Goal: Task Accomplishment & Management: Manage account settings

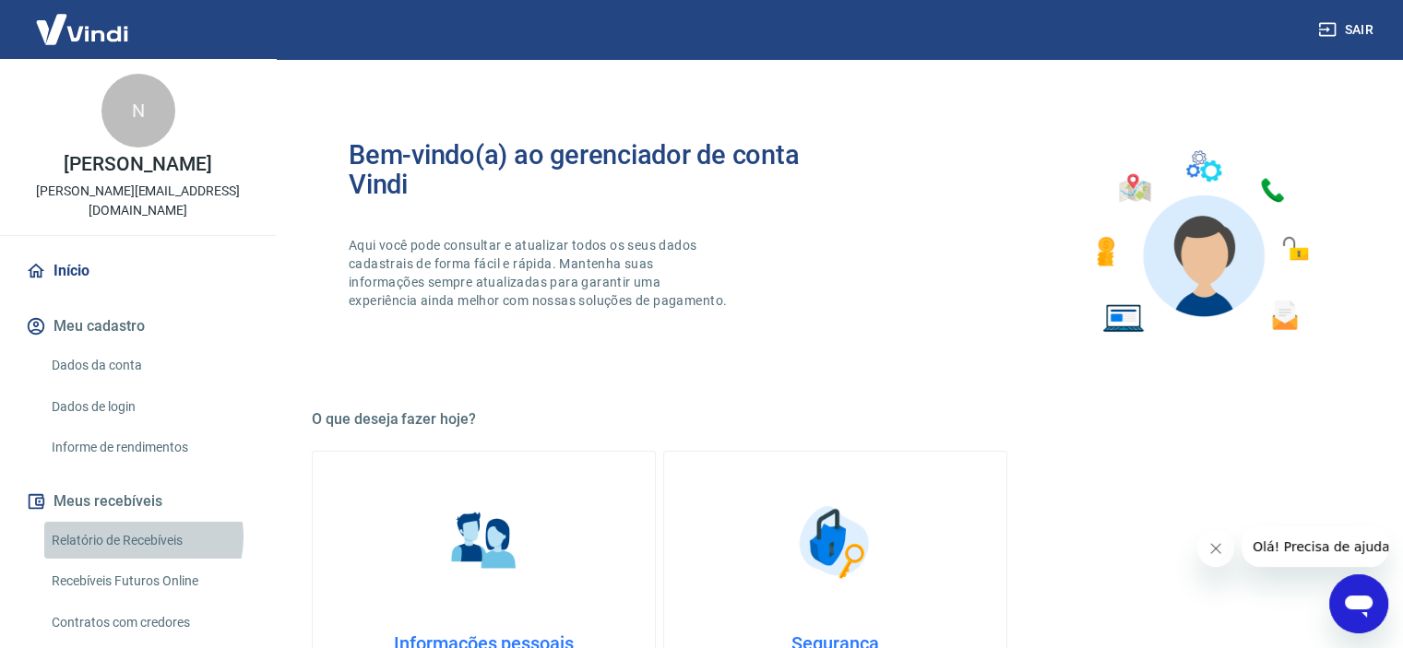
click at [137, 522] on link "Relatório de Recebíveis" at bounding box center [148, 541] width 209 height 38
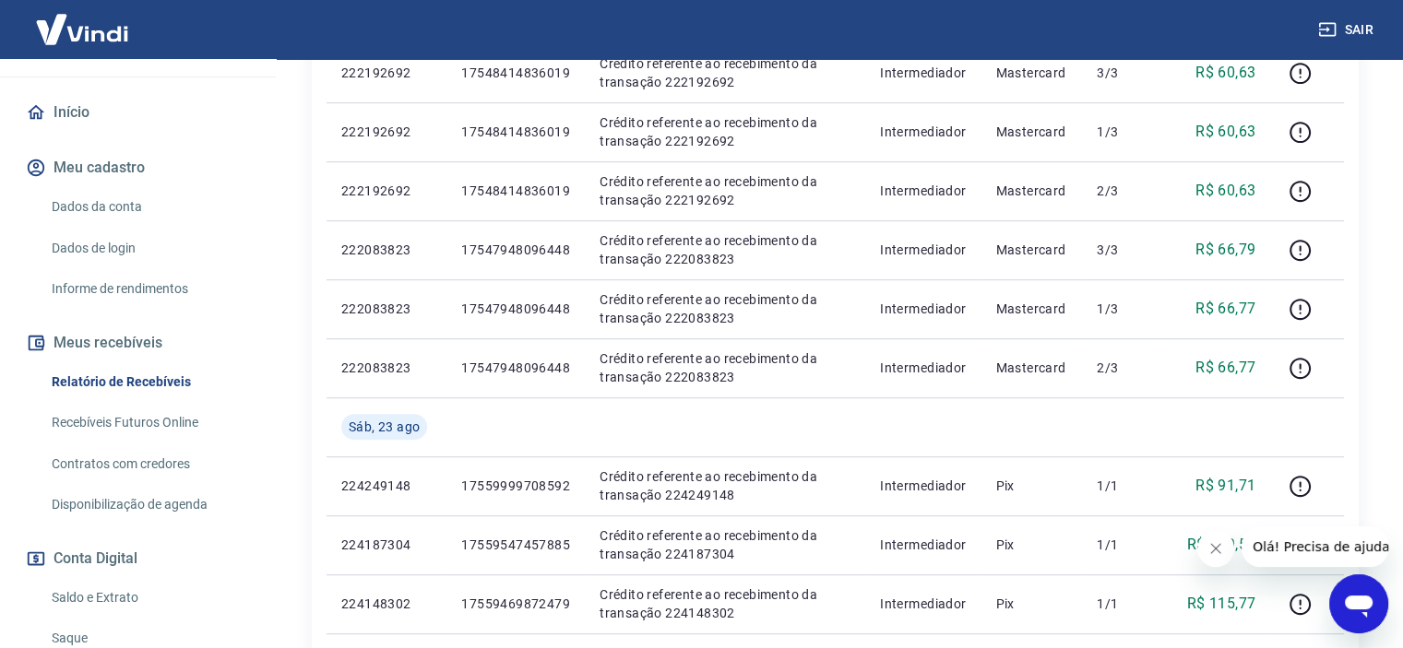
scroll to position [314, 0]
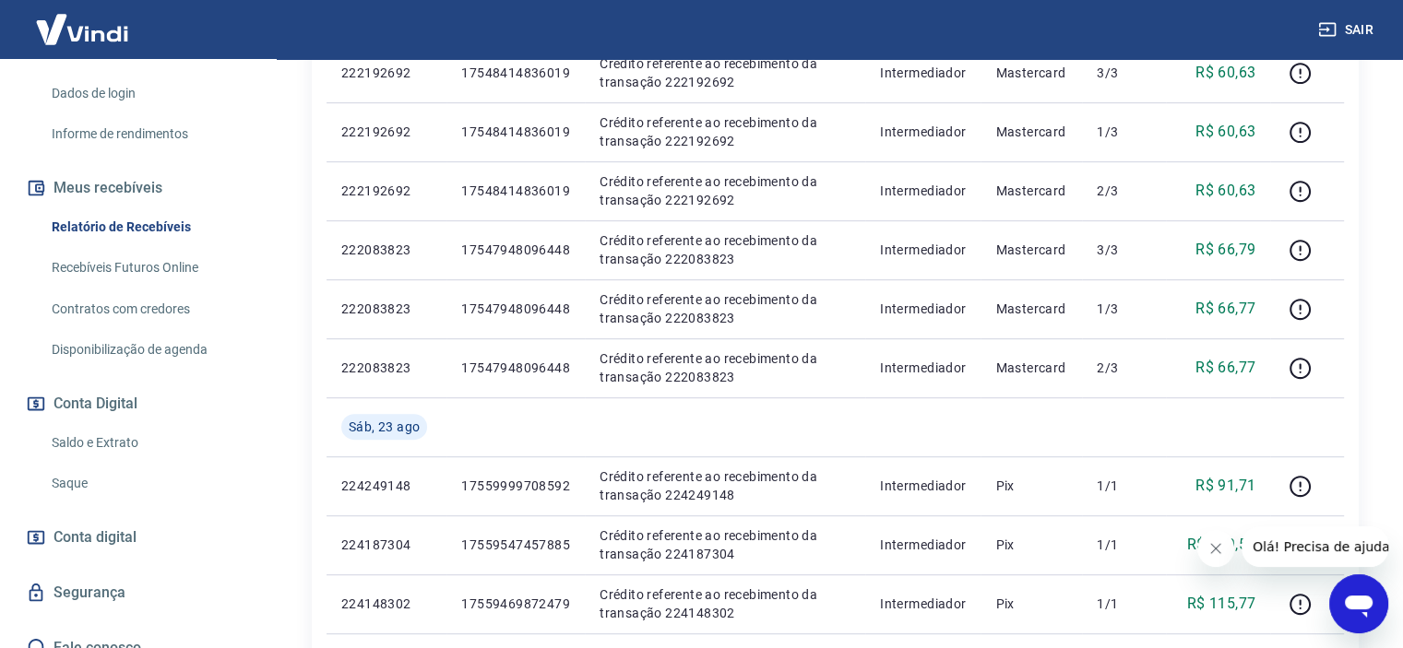
click at [71, 424] on link "Saldo e Extrato" at bounding box center [148, 443] width 209 height 38
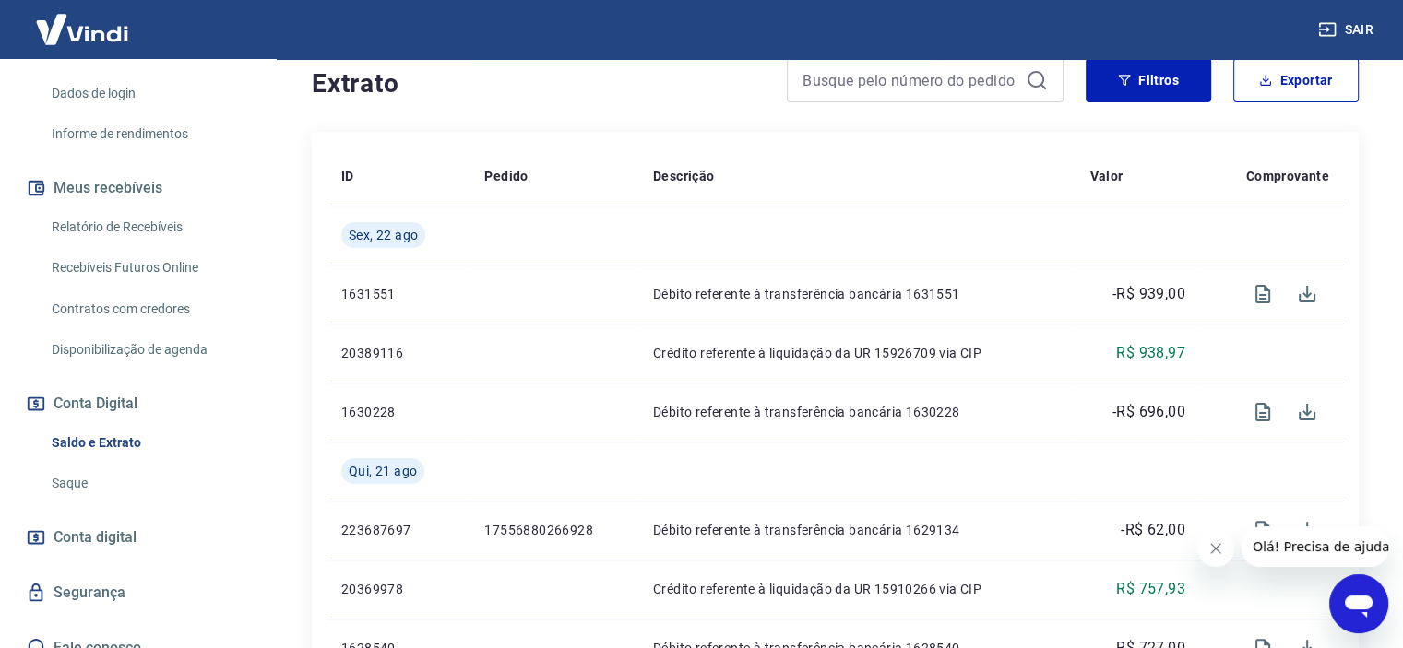
scroll to position [129, 0]
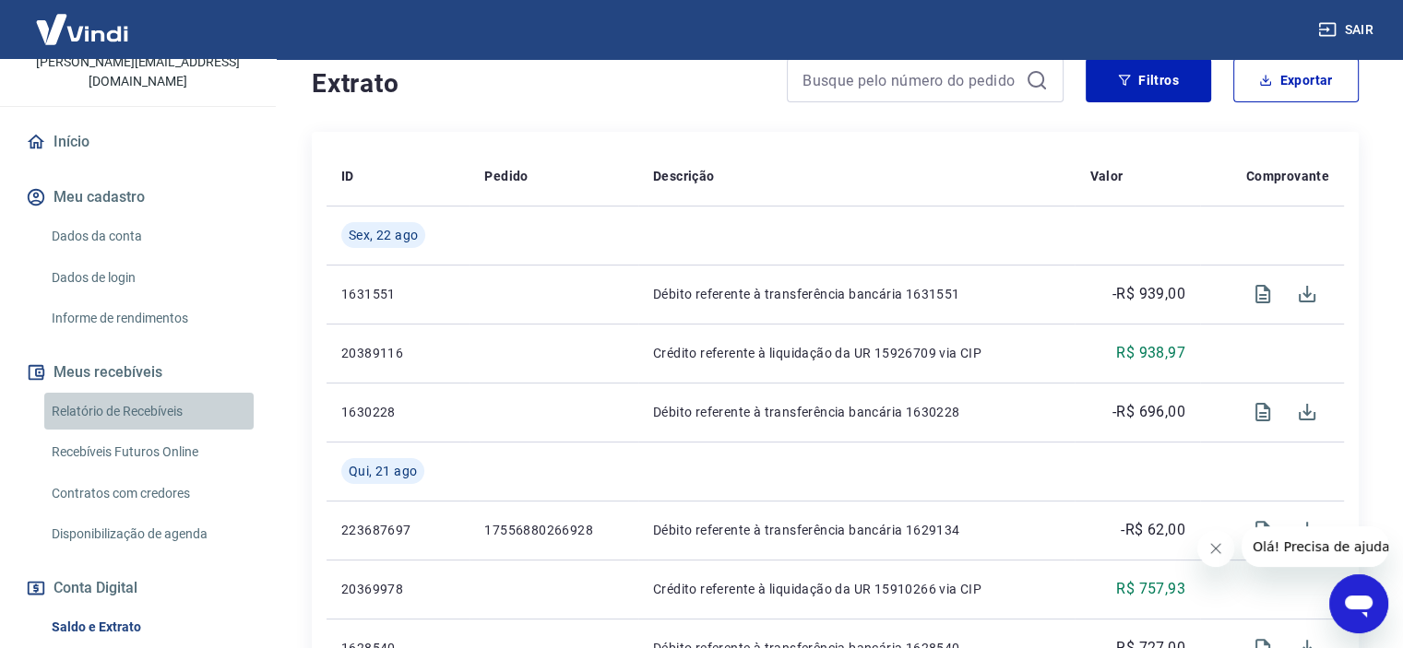
click at [164, 393] on link "Relatório de Recebíveis" at bounding box center [148, 412] width 209 height 38
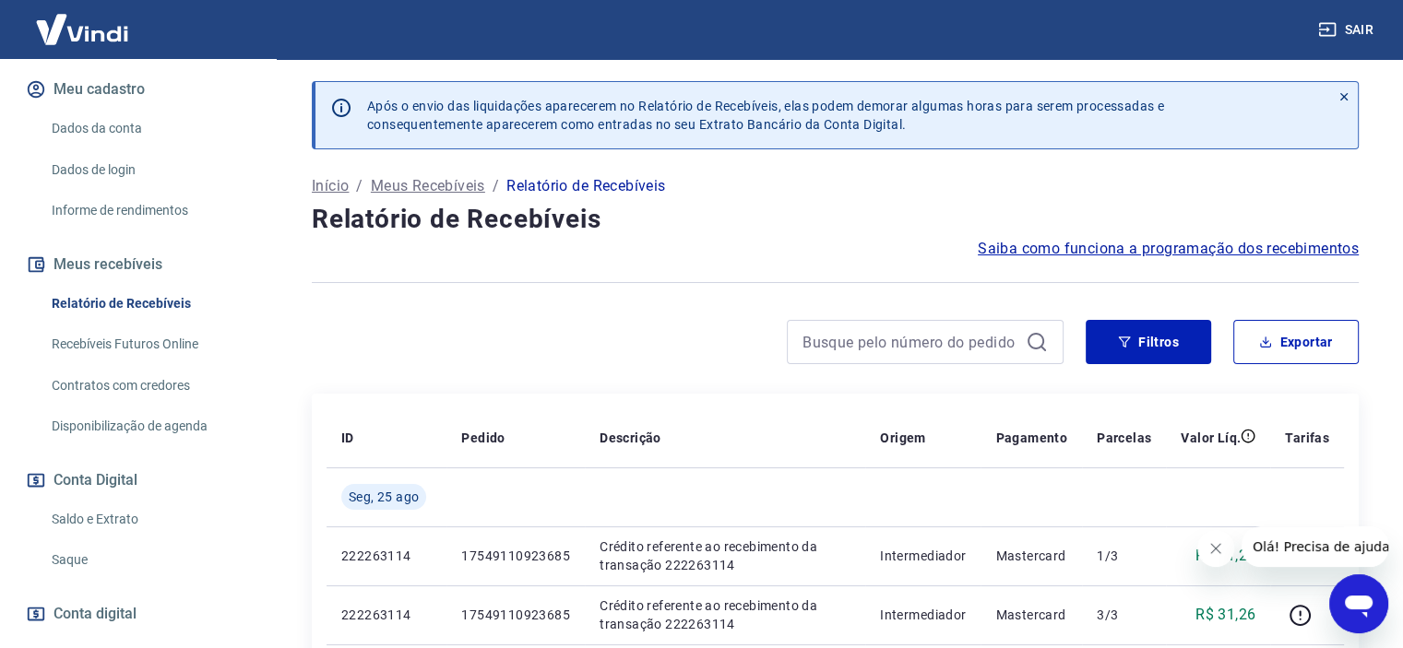
scroll to position [314, 0]
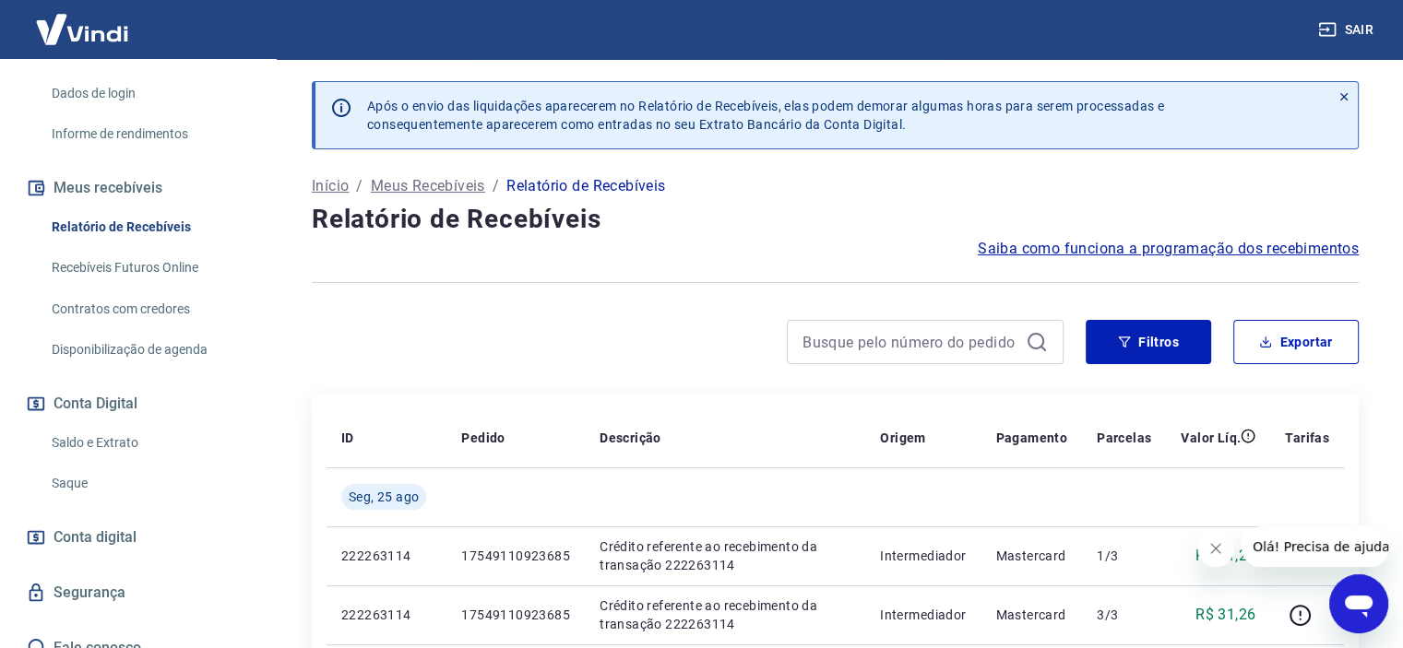
click at [71, 424] on link "Saldo e Extrato" at bounding box center [148, 443] width 209 height 38
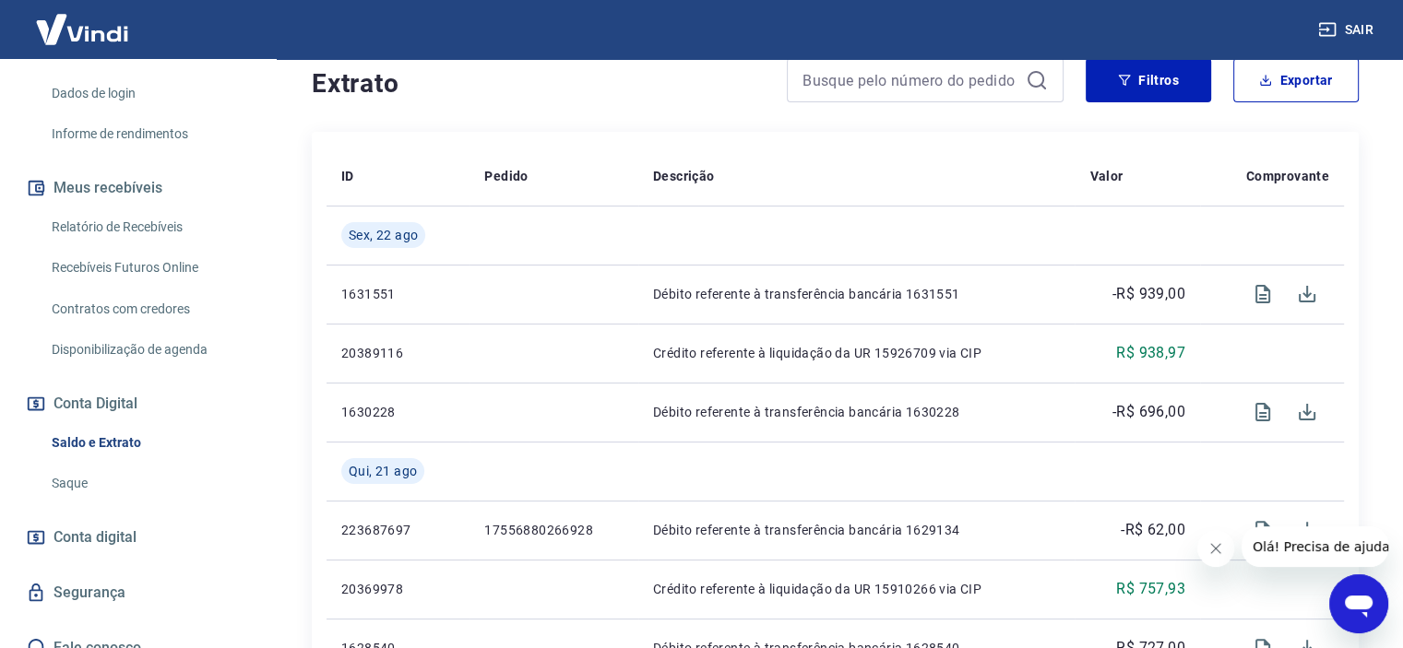
scroll to position [553, 0]
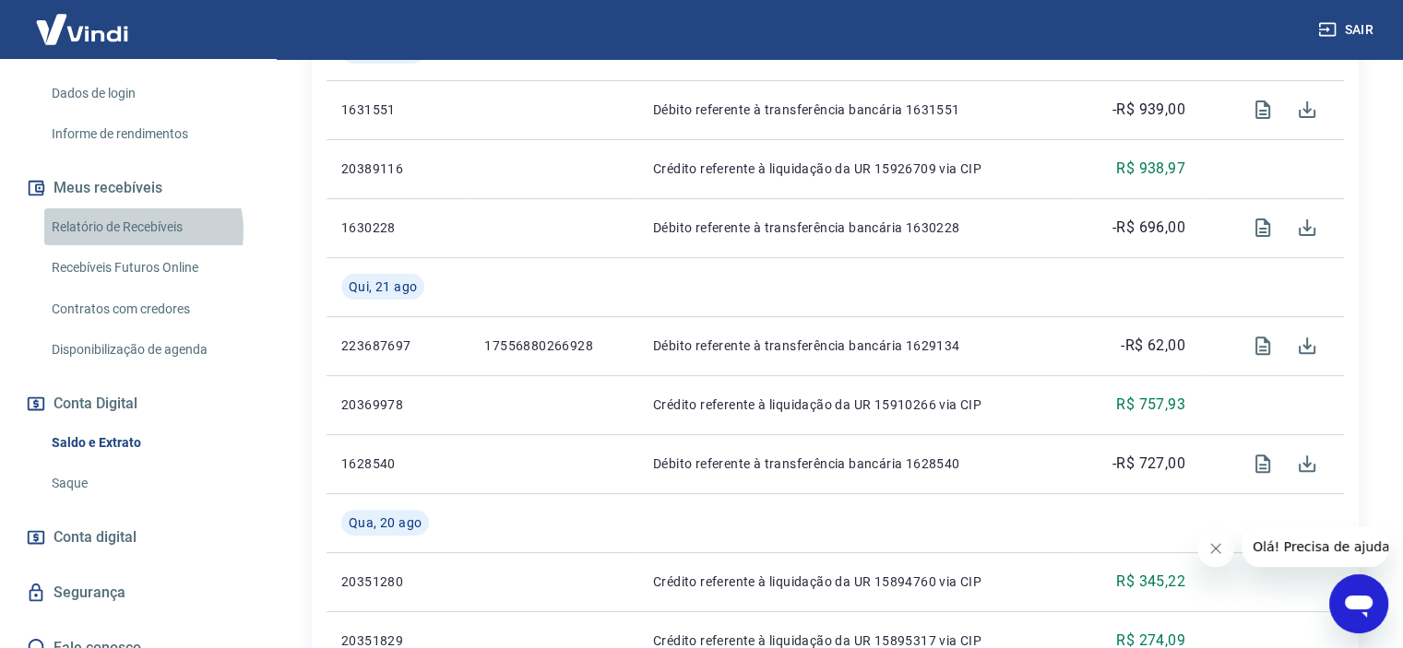
click at [137, 211] on link "Relatório de Recebíveis" at bounding box center [148, 227] width 209 height 38
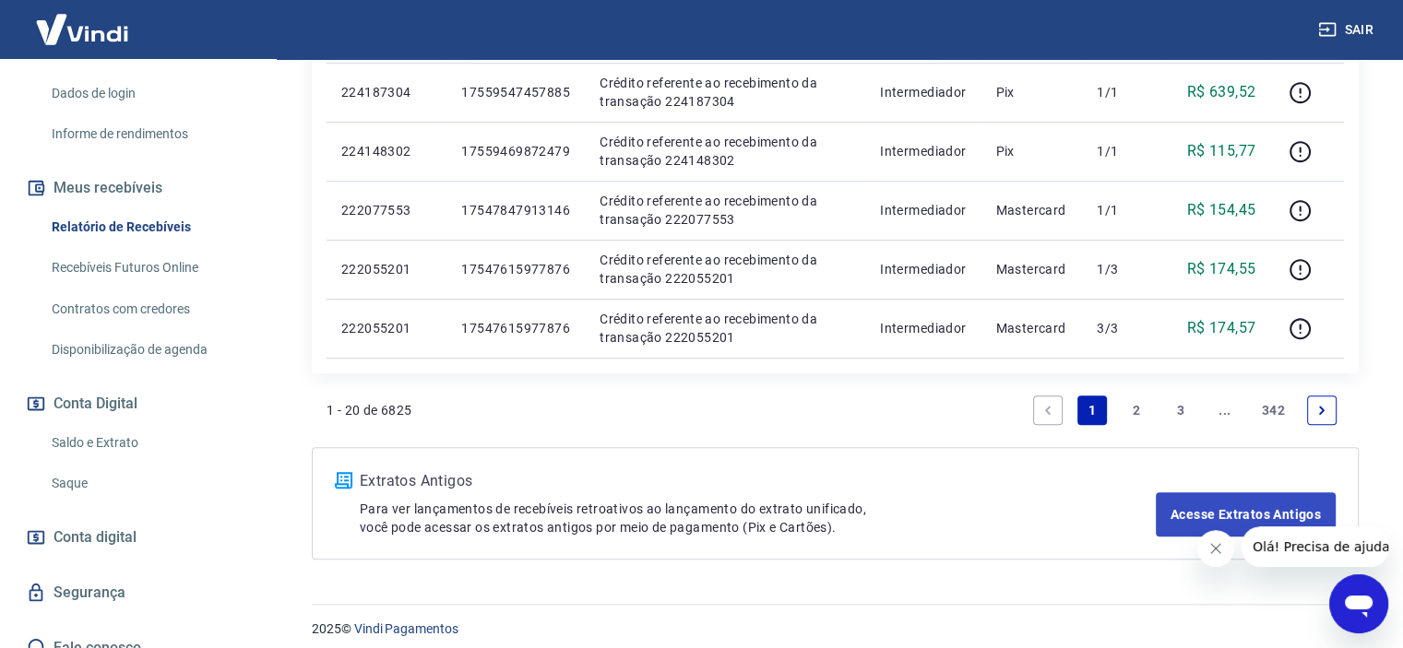
scroll to position [1476, 0]
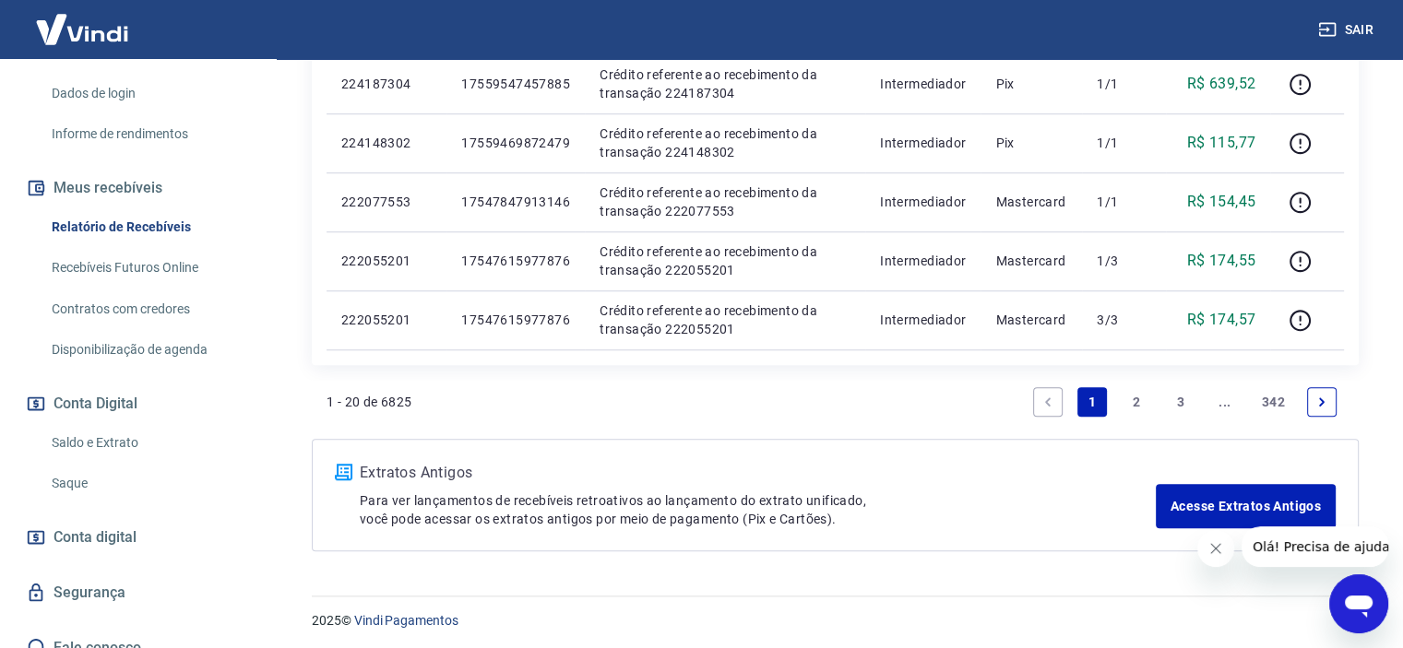
click at [1140, 398] on link "2" at bounding box center [1137, 402] width 30 height 30
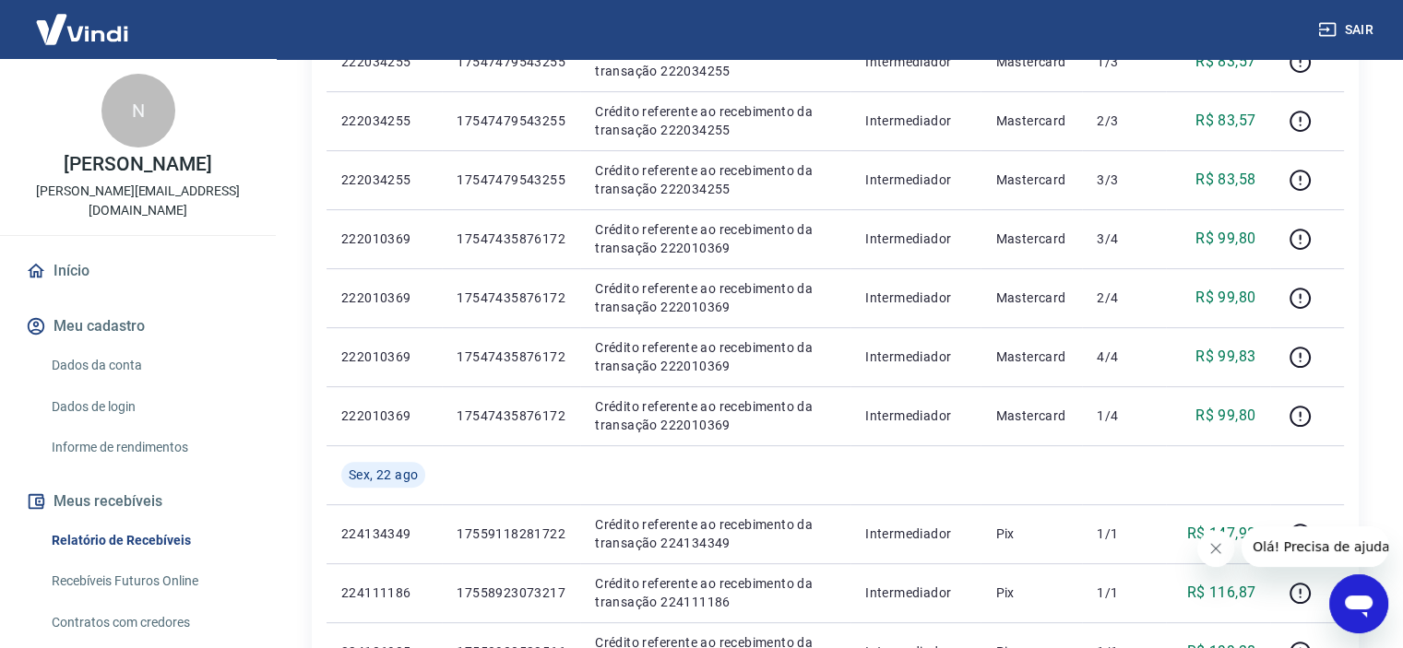
click at [75, 356] on link "Dados da conta" at bounding box center [148, 366] width 209 height 38
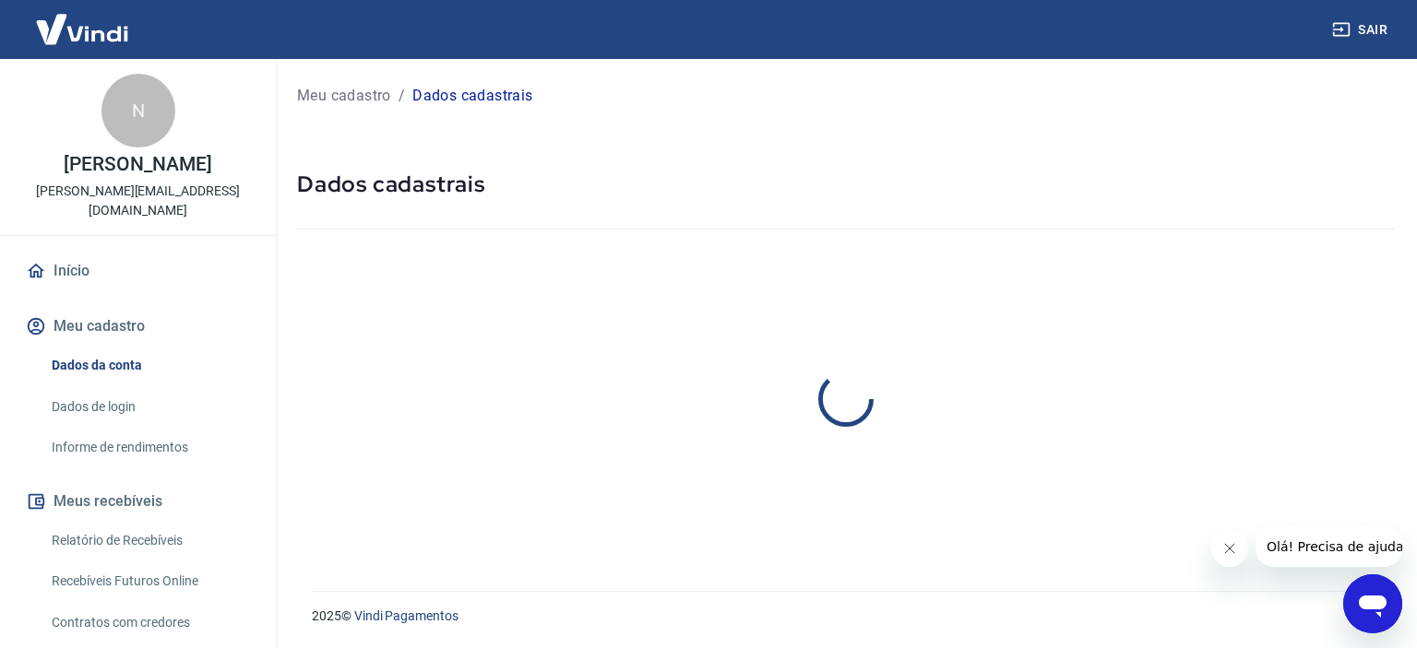
click at [59, 256] on link "Início" at bounding box center [138, 271] width 232 height 41
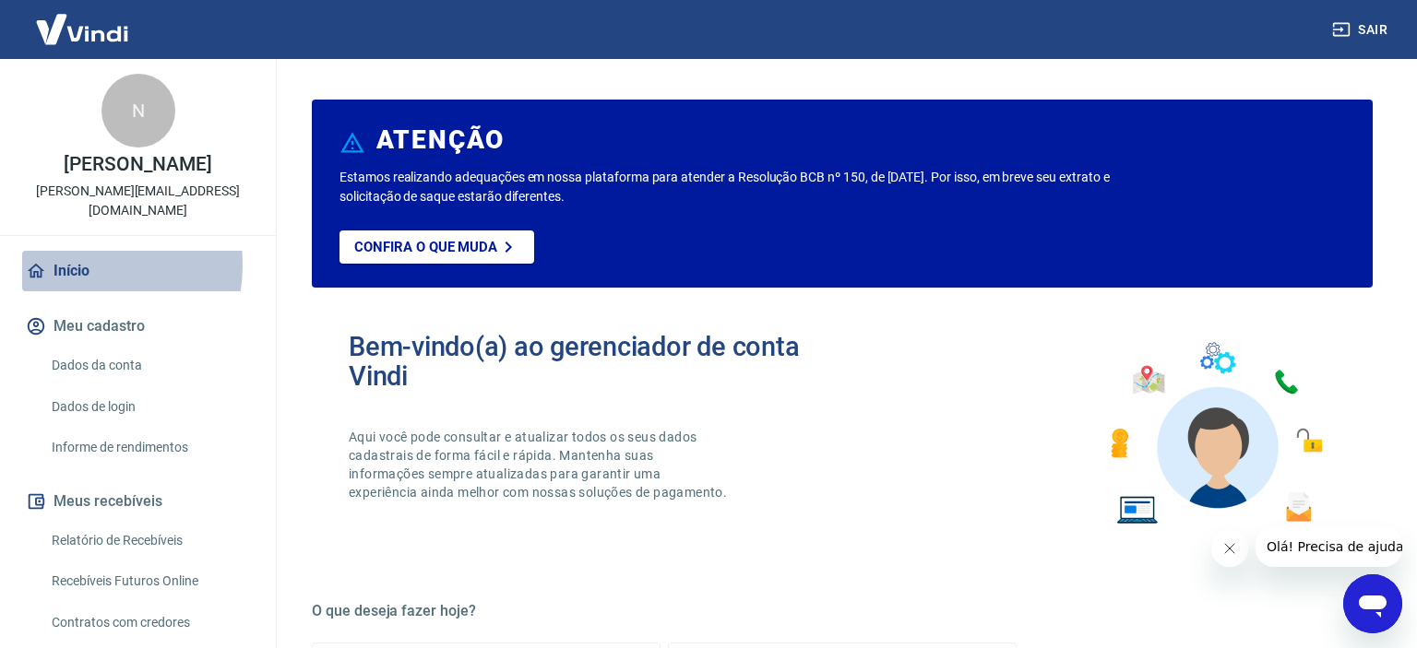
click at [64, 251] on link "Início" at bounding box center [138, 271] width 232 height 41
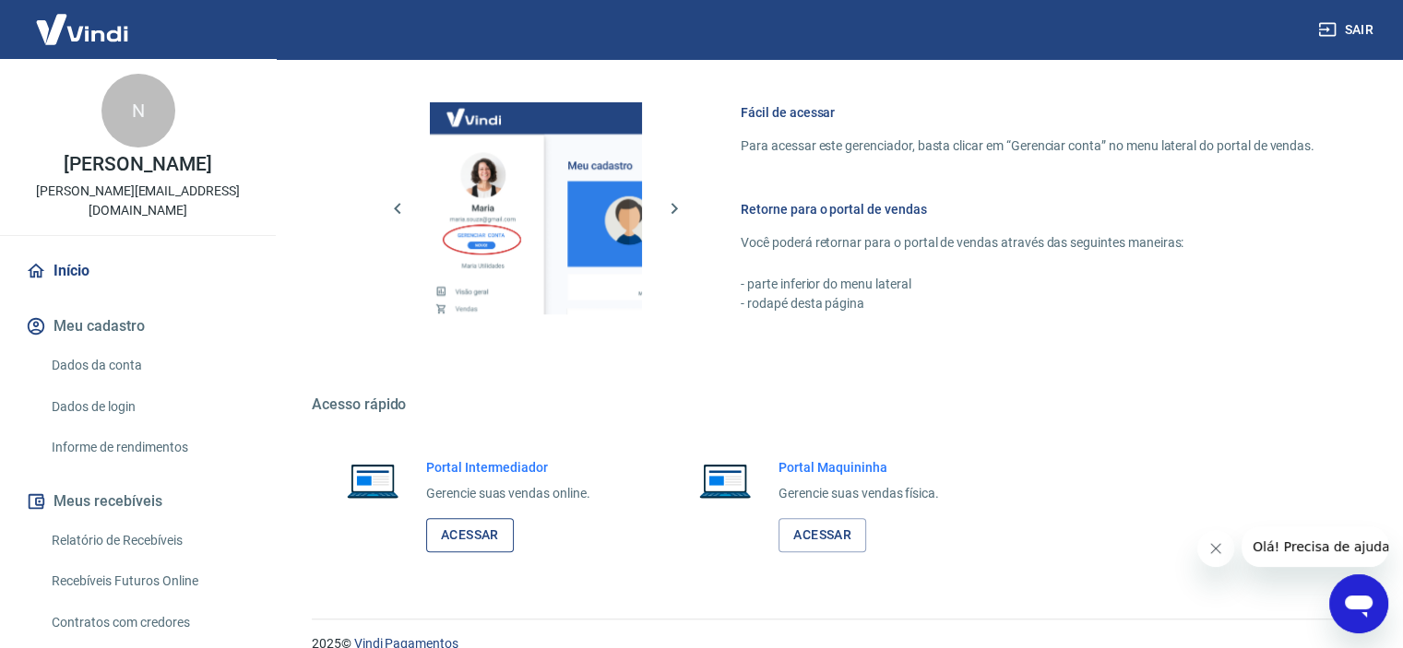
scroll to position [807, 0]
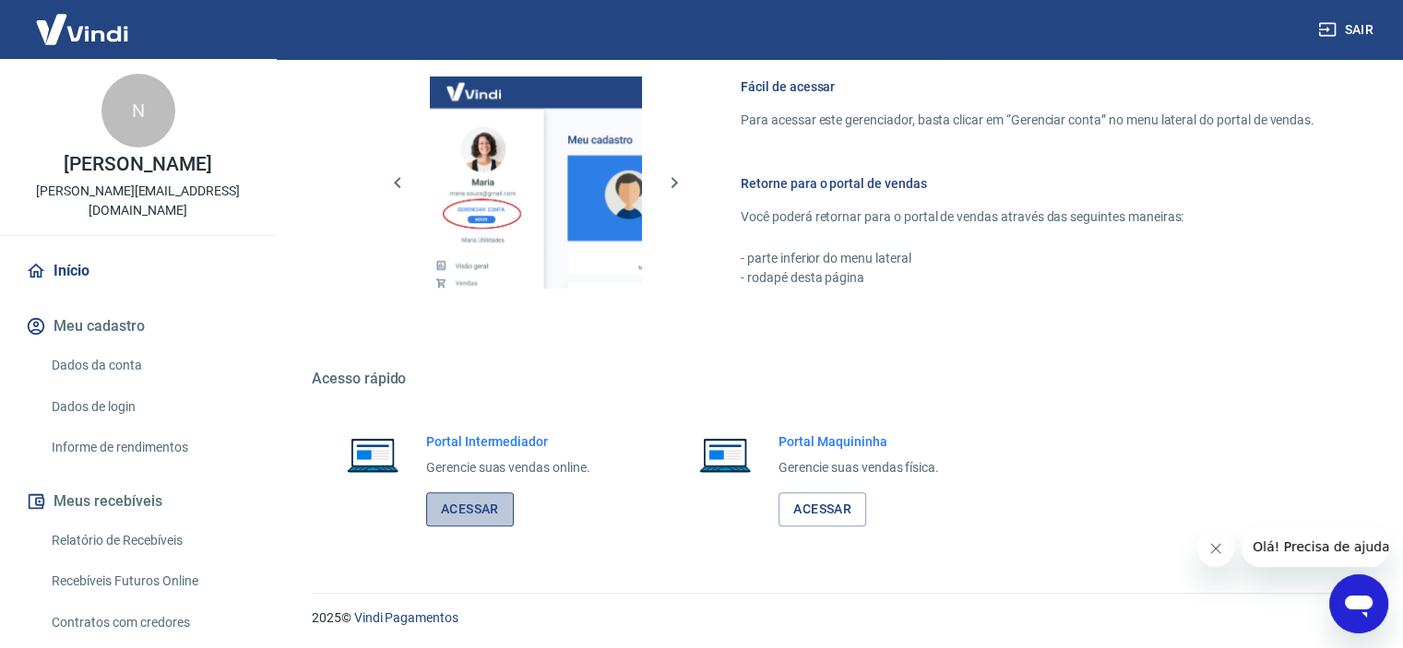
click at [480, 505] on link "Acessar" at bounding box center [470, 510] width 88 height 34
